Goal: Task Accomplishment & Management: Complete application form

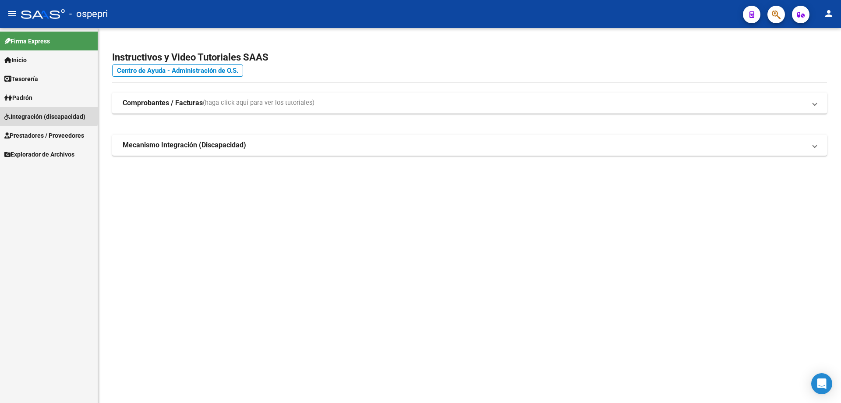
drag, startPoint x: 28, startPoint y: 114, endPoint x: 28, endPoint y: 126, distance: 12.3
click at [28, 114] on span "Integración (discapacidad)" at bounding box center [44, 117] width 81 height 10
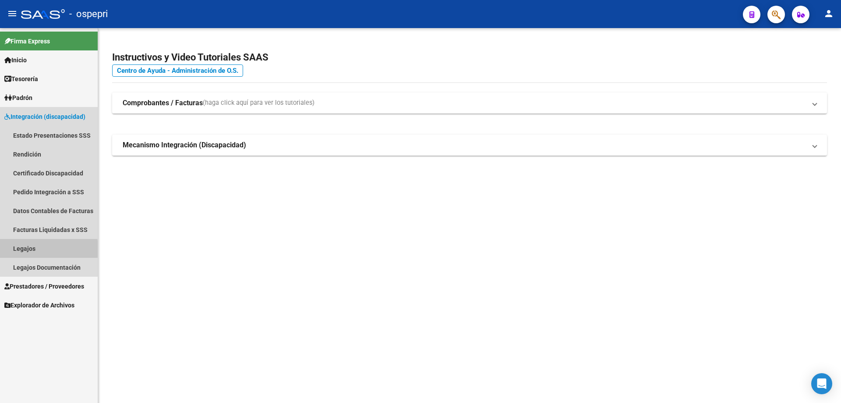
click at [19, 250] on link "Legajos" at bounding box center [49, 248] width 98 height 19
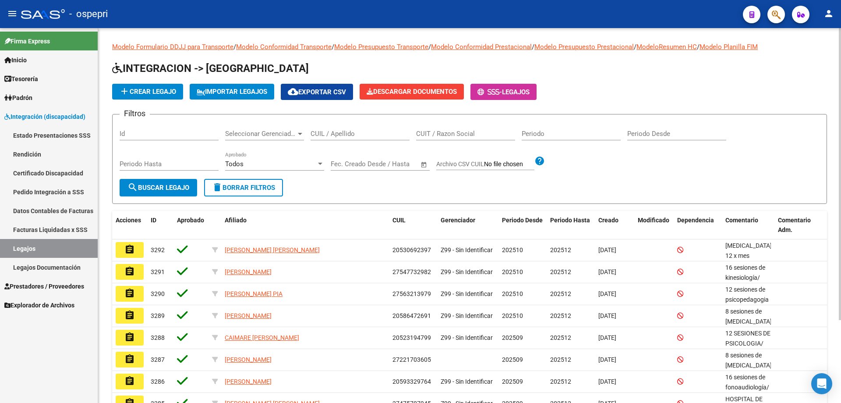
click at [331, 133] on input "CUIL / Apellido" at bounding box center [360, 134] width 99 height 8
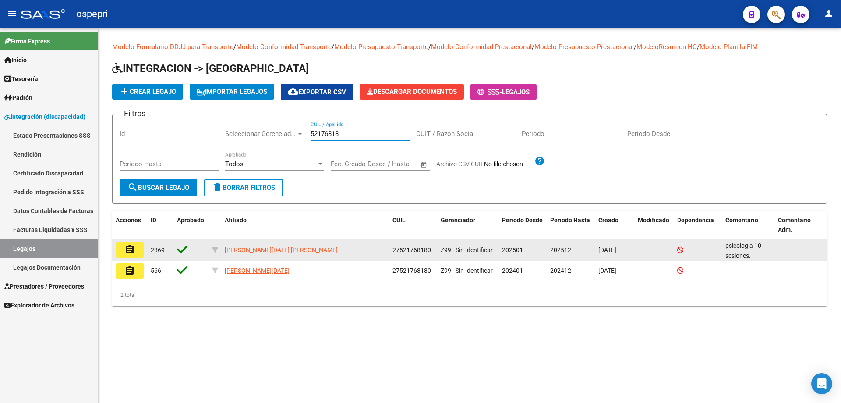
type input "52176818"
click at [138, 256] on button "assignment" at bounding box center [130, 250] width 28 height 16
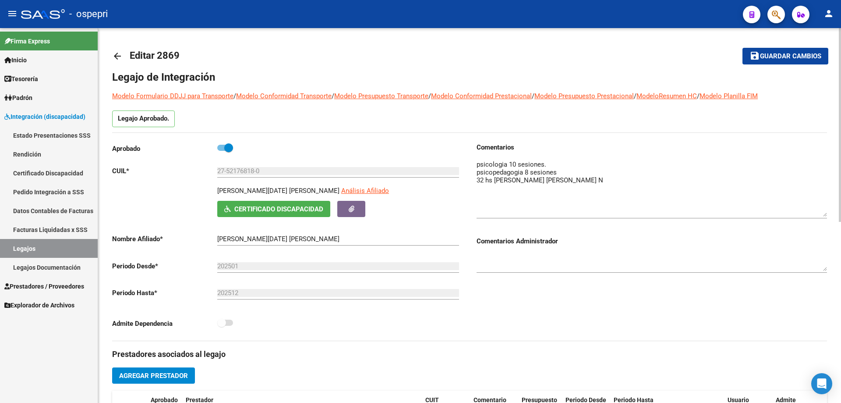
drag, startPoint x: 823, startPoint y: 174, endPoint x: 825, endPoint y: 213, distance: 39.5
click at [825, 213] on textarea at bounding box center [652, 188] width 351 height 57
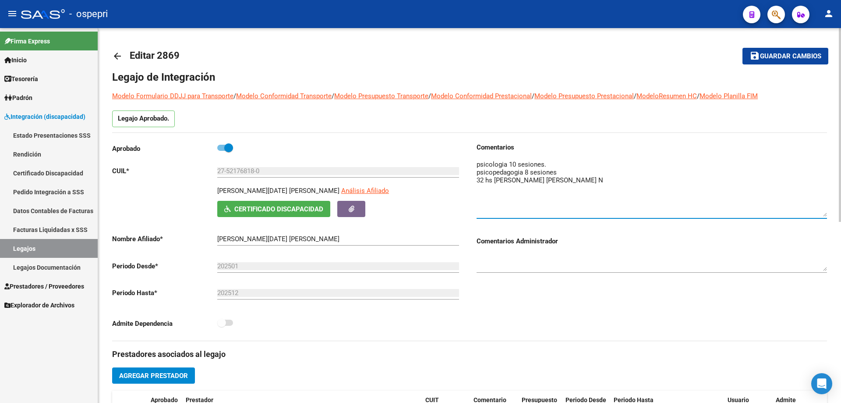
click at [561, 172] on textarea at bounding box center [652, 188] width 351 height 57
click at [583, 181] on textarea at bounding box center [652, 188] width 351 height 57
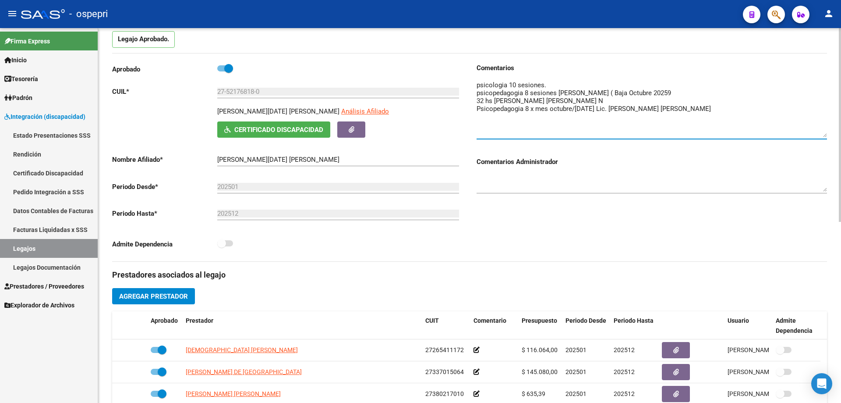
scroll to position [88, 0]
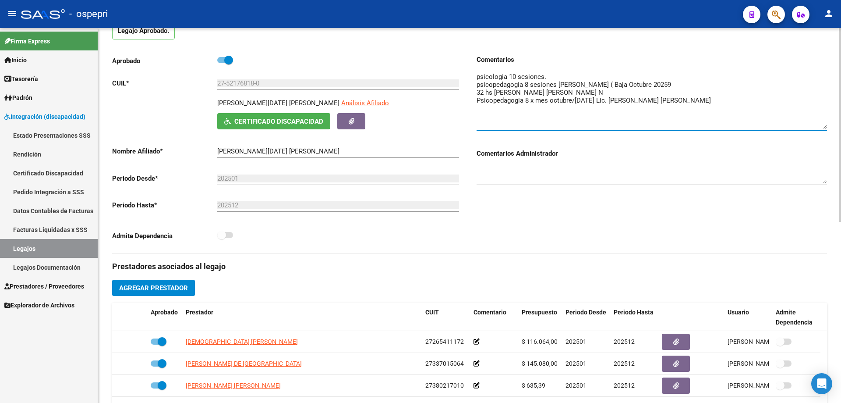
type textarea "psicologia 10 sesiones. psicopedagogia 8 sesiones [PERSON_NAME] ( Baja Octubre …"
click at [151, 284] on span "Agregar Prestador" at bounding box center [153, 288] width 69 height 8
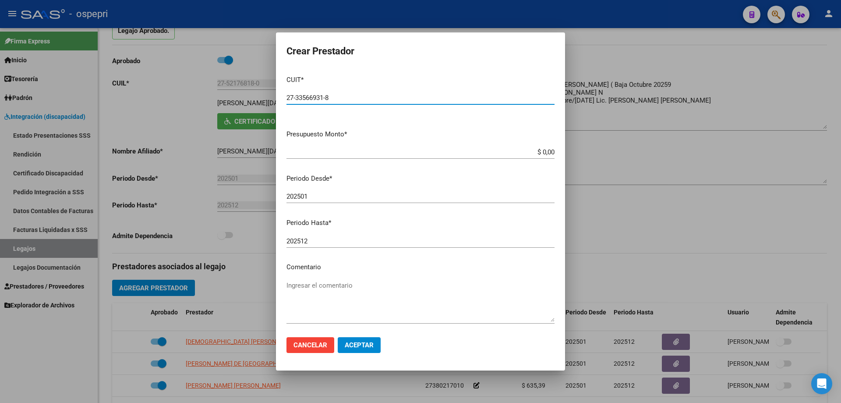
type input "27-33566931-8"
click at [549, 153] on app-form-text-field "Presupuesto Monto * $ 0,00 Ingresar el monto" at bounding box center [424, 142] width 275 height 27
click at [550, 153] on app-form-text-field "Presupuesto Monto * $ 0,00 Ingresar el monto" at bounding box center [424, 142] width 275 height 27
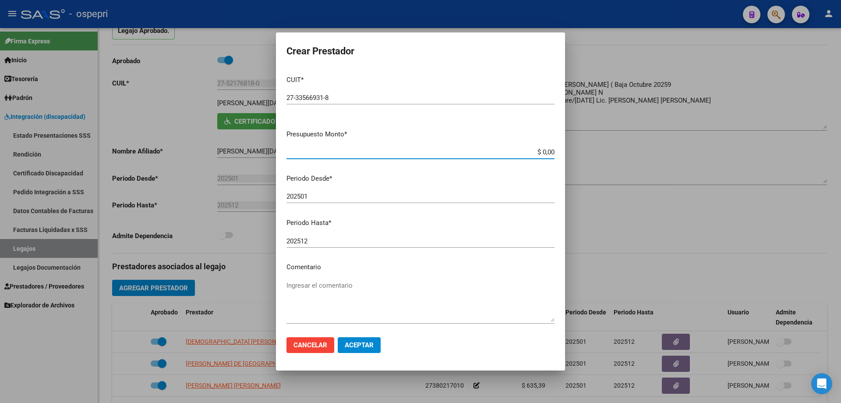
drag, startPoint x: 547, startPoint y: 149, endPoint x: 475, endPoint y: 148, distance: 71.9
click at [474, 149] on input "$ 0,00" at bounding box center [421, 152] width 268 height 8
type input "$ 14.844,72"
click at [295, 288] on textarea "Ingresar el comentario" at bounding box center [421, 300] width 268 height 41
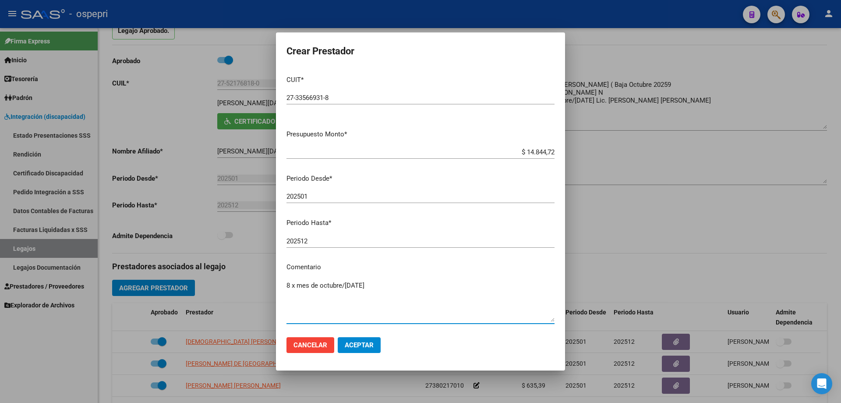
type textarea "8 x mes de octubre/[DATE]"
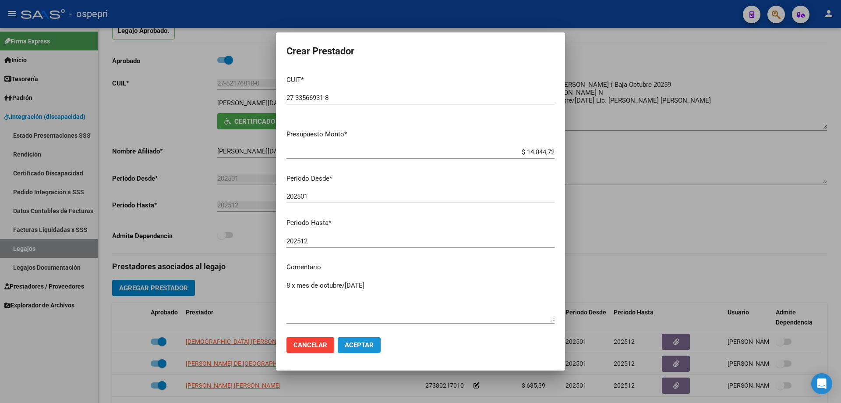
click at [357, 342] on span "Aceptar" at bounding box center [359, 345] width 29 height 8
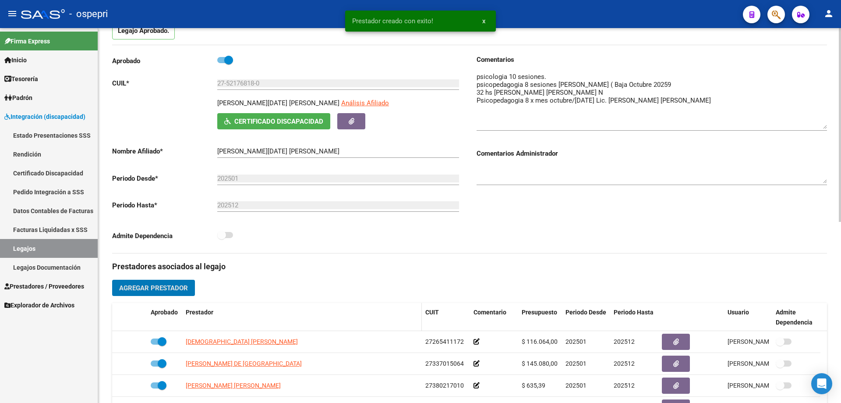
scroll to position [175, 0]
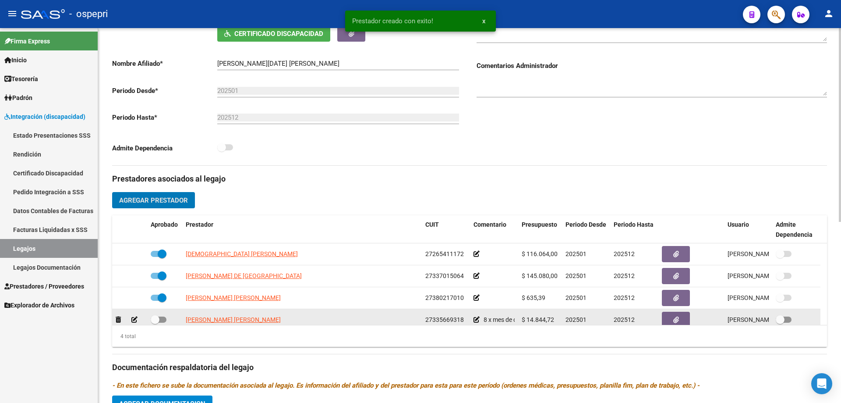
click at [161, 317] on span at bounding box center [159, 319] width 16 height 6
click at [155, 323] on input "checkbox" at bounding box center [155, 323] width 0 height 0
checkbox input "true"
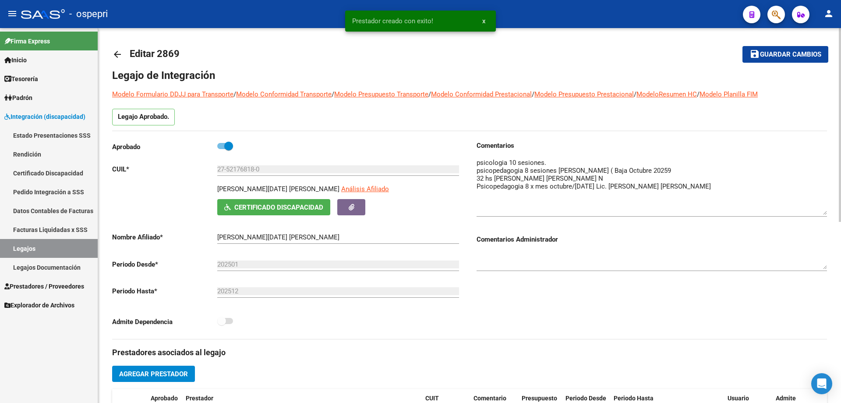
scroll to position [0, 0]
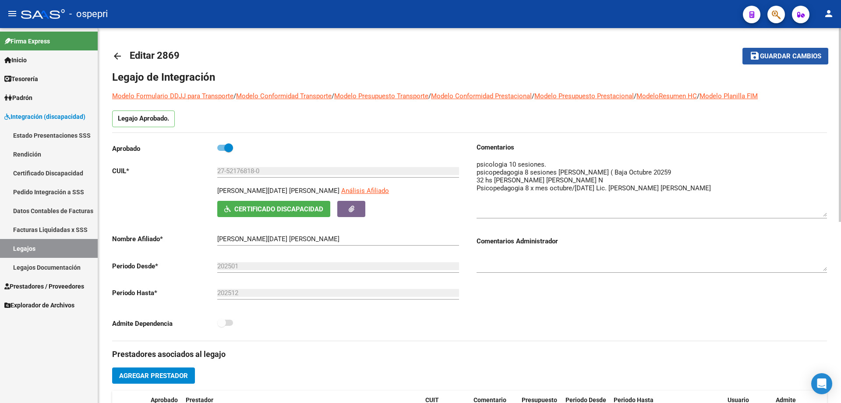
click at [785, 56] on span "Guardar cambios" at bounding box center [790, 57] width 61 height 8
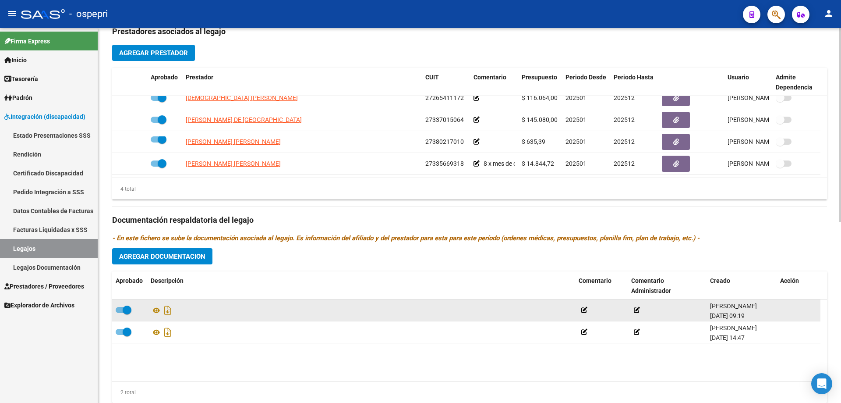
scroll to position [351, 0]
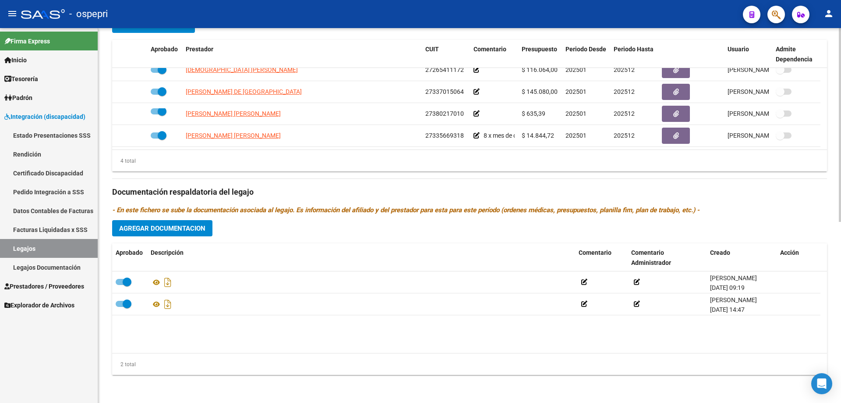
click at [175, 223] on button "Agregar Documentacion" at bounding box center [162, 228] width 100 height 16
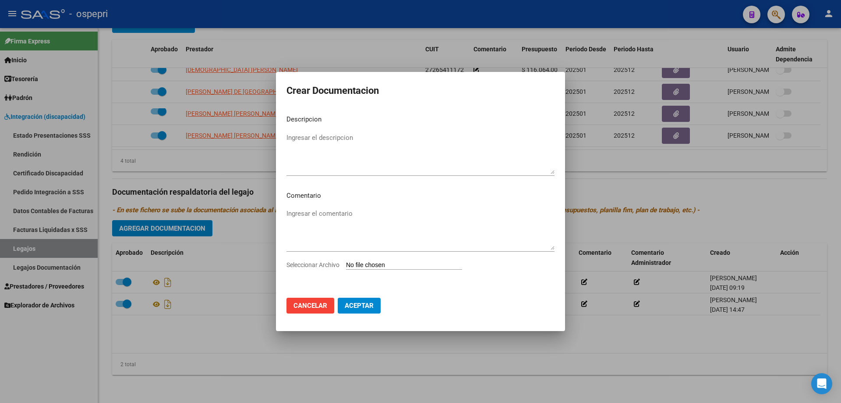
type input "C:\fakepath\27521768180 (1).pdf"
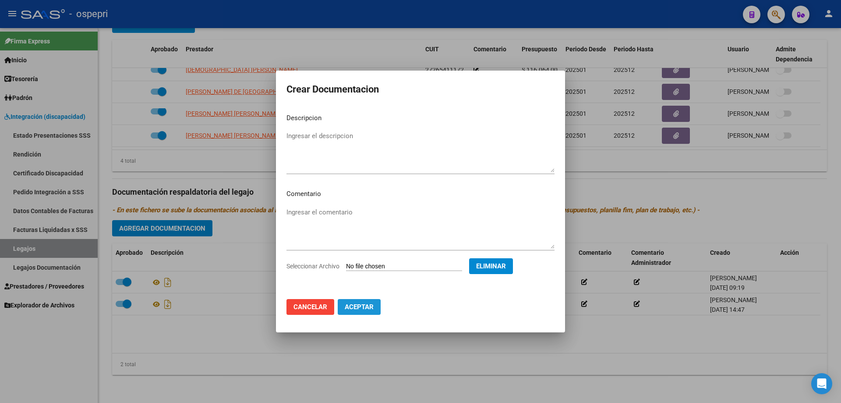
click at [357, 309] on span "Aceptar" at bounding box center [359, 307] width 29 height 8
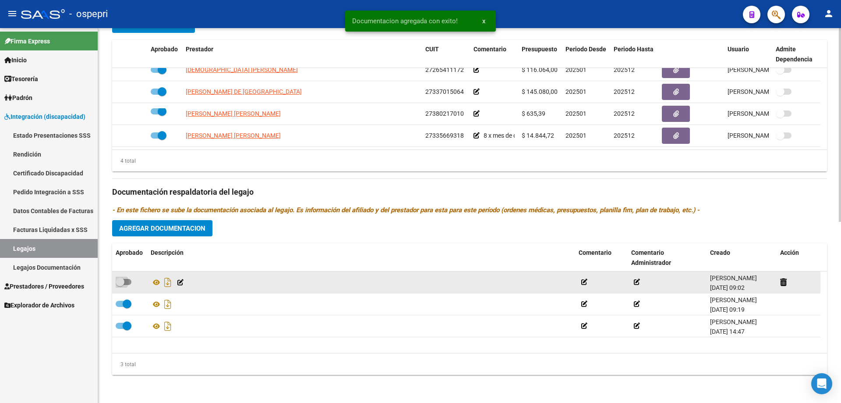
click at [123, 281] on span at bounding box center [120, 281] width 9 height 9
click at [120, 285] on input "checkbox" at bounding box center [120, 285] width 0 height 0
checkbox input "true"
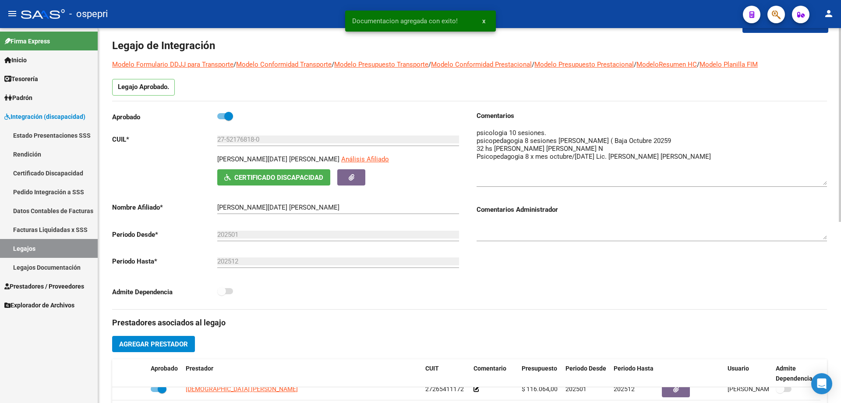
scroll to position [0, 0]
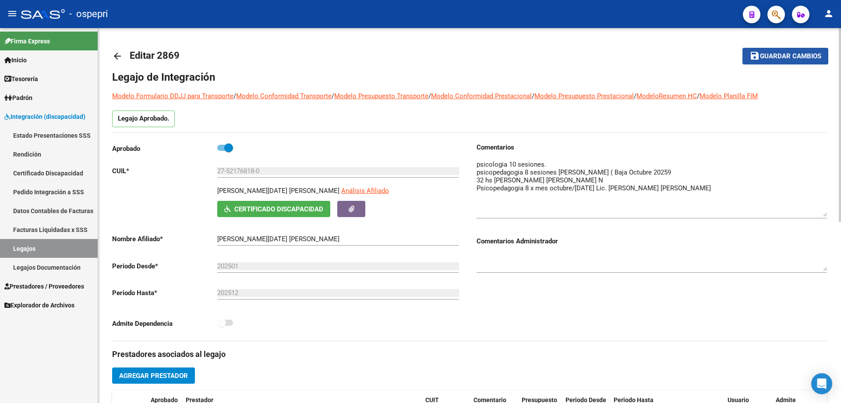
click at [778, 53] on span "Guardar cambios" at bounding box center [790, 57] width 61 height 8
